Goal: Information Seeking & Learning: Learn about a topic

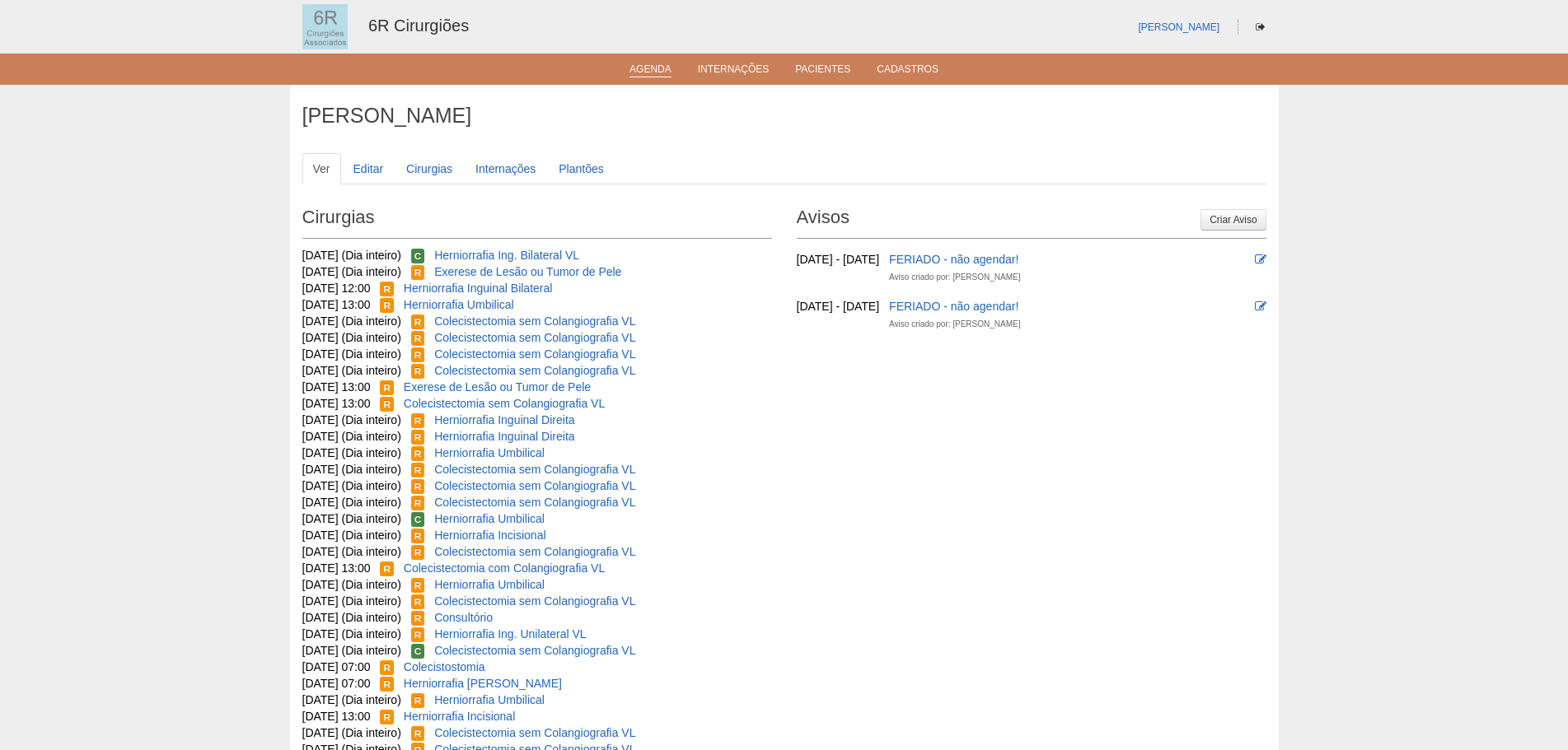
click at [661, 68] on link "Agenda" at bounding box center [651, 71] width 42 height 14
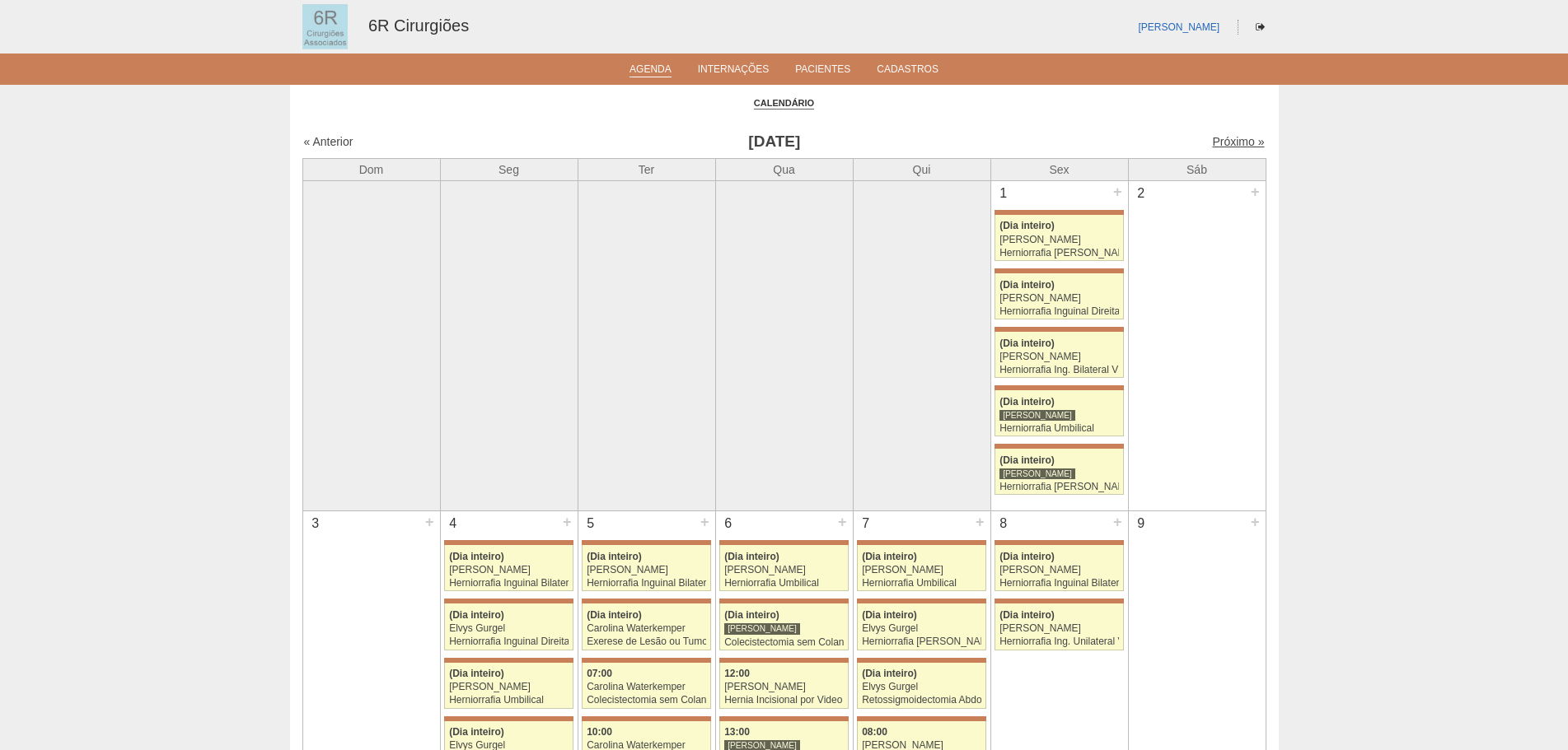
click at [1219, 138] on link "Próximo »" at bounding box center [1238, 141] width 52 height 13
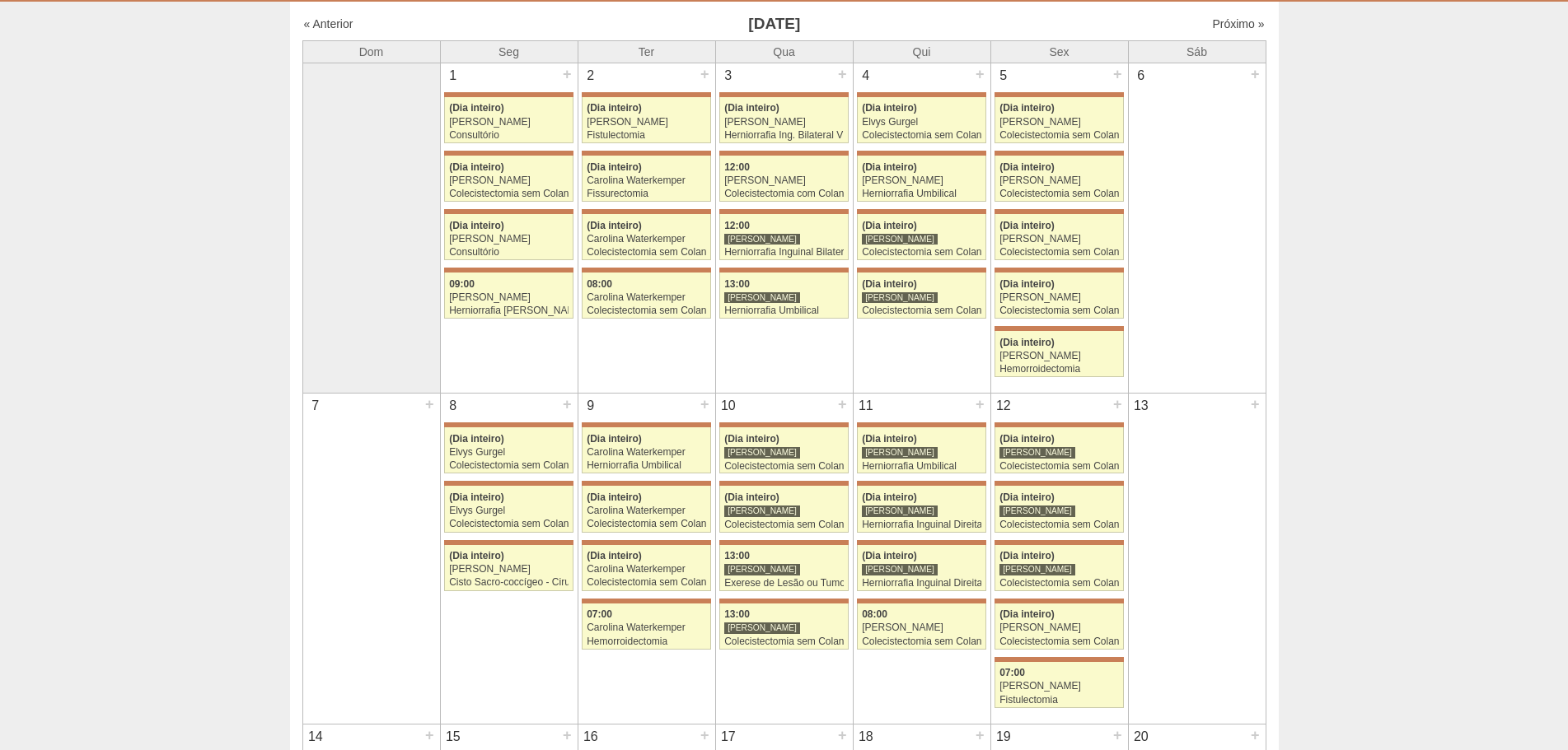
scroll to position [82, 0]
click at [891, 231] on span "(Dia inteiro)" at bounding box center [889, 226] width 55 height 11
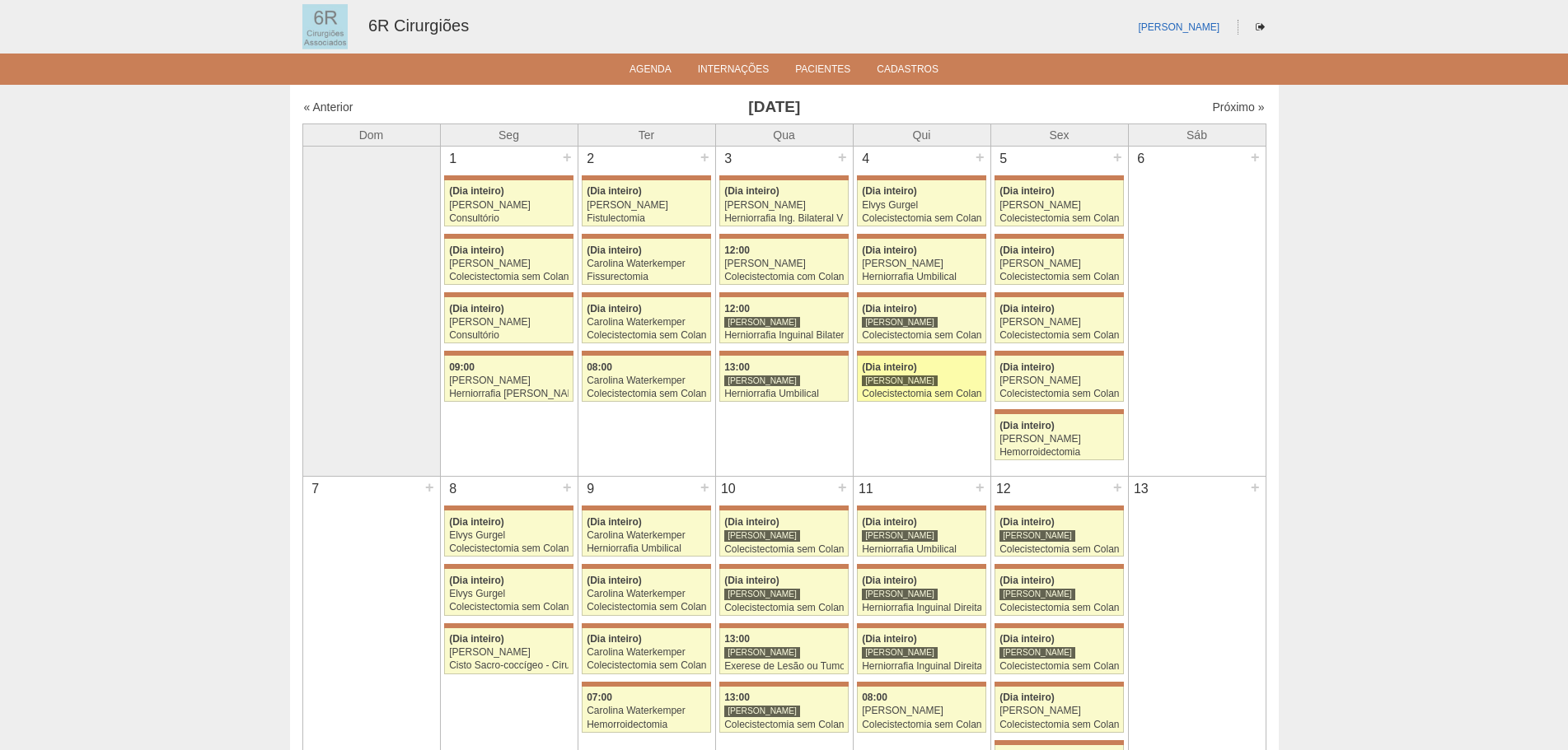
scroll to position [82, 0]
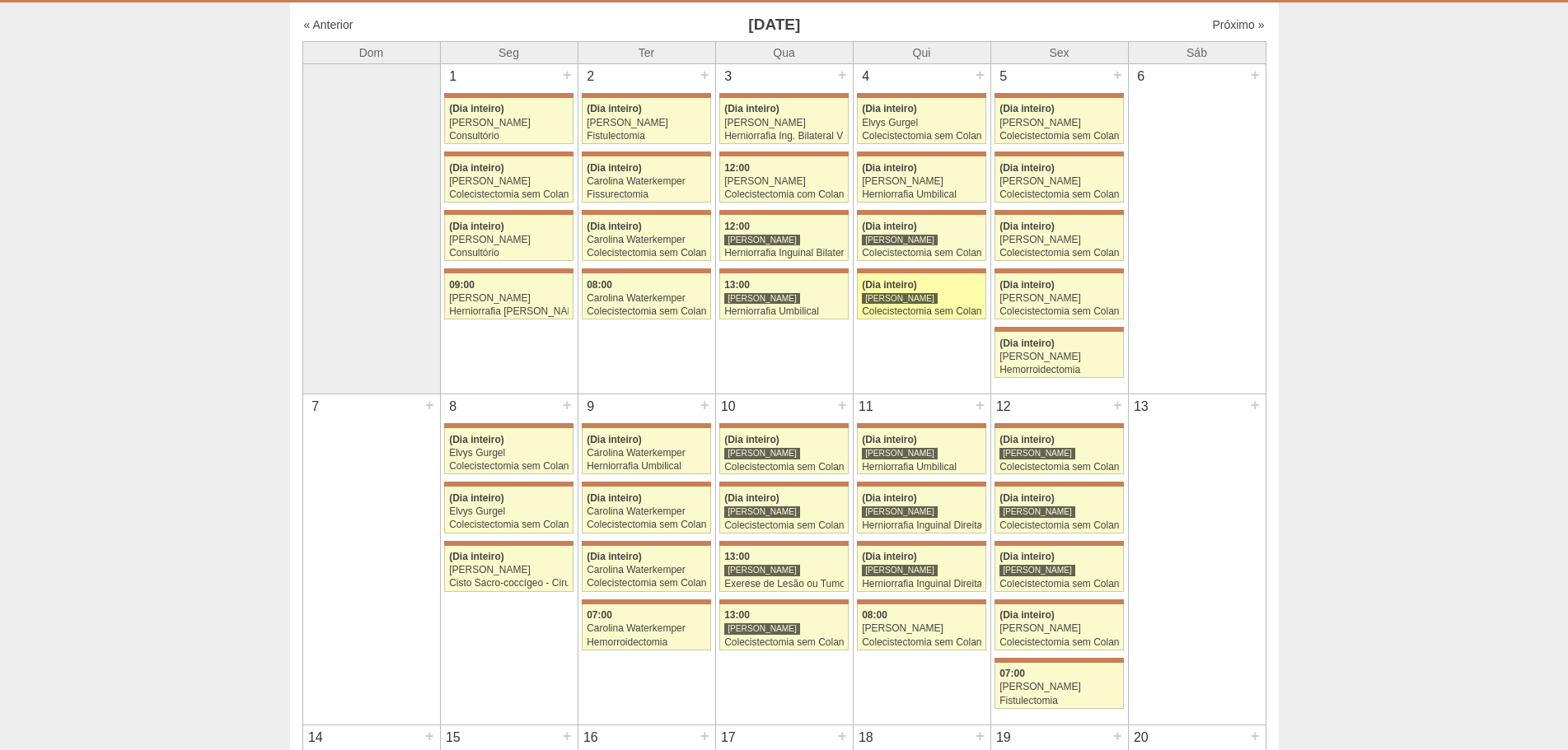
click at [890, 314] on div "Colecistectomia sem Colangiografia VL" at bounding box center [922, 312] width 120 height 10
